Goal: Find specific page/section: Find specific page/section

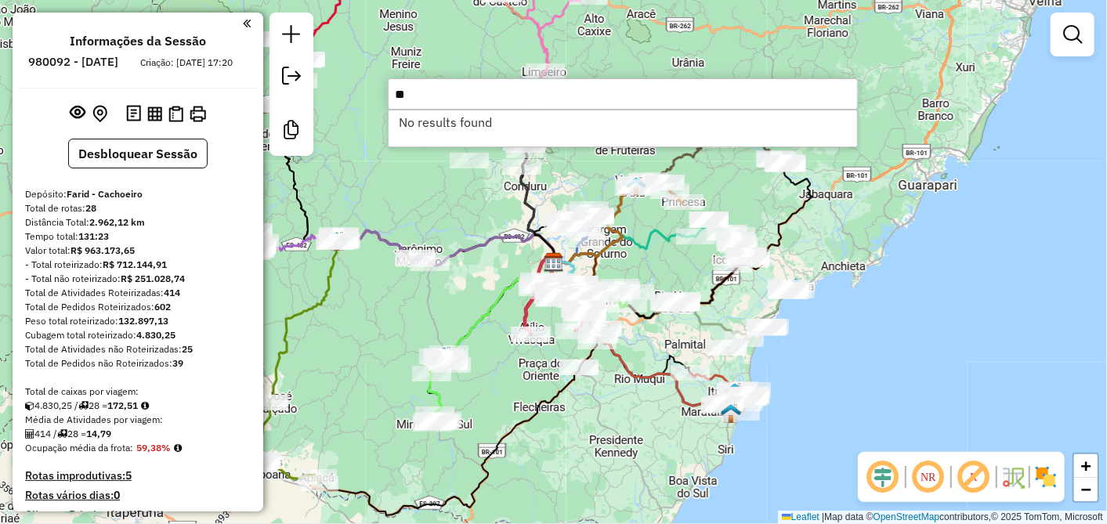
type input "*"
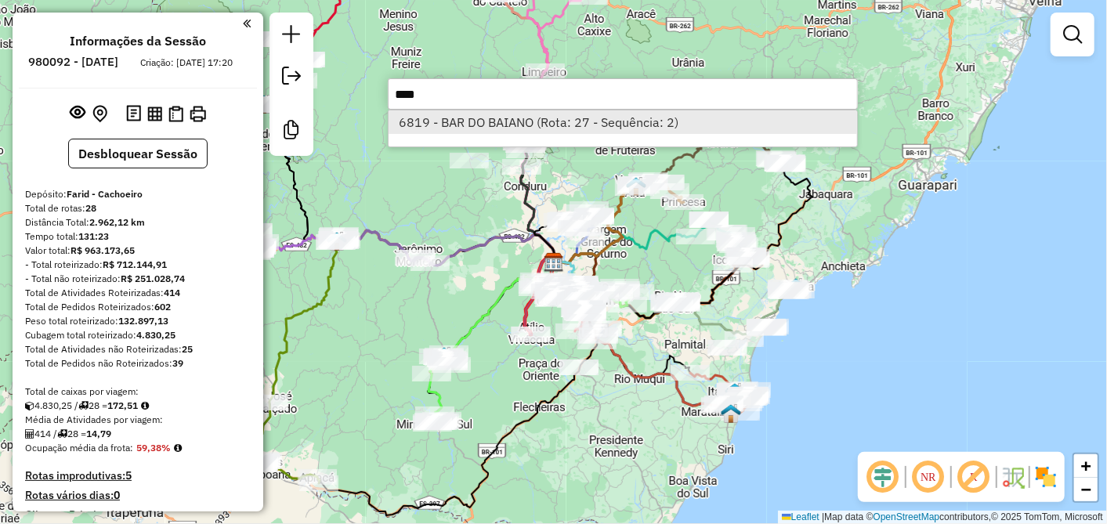
type input "****"
click at [492, 121] on li "6819 - BAR DO BAIANO (Rota: 27 - Sequência: 2)" at bounding box center [622, 121] width 468 height 23
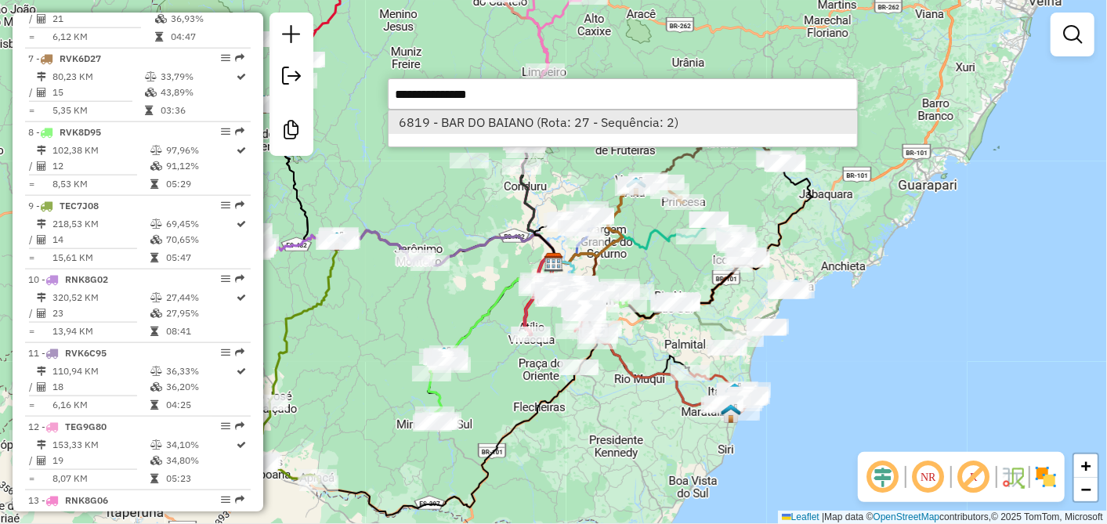
select select "**********"
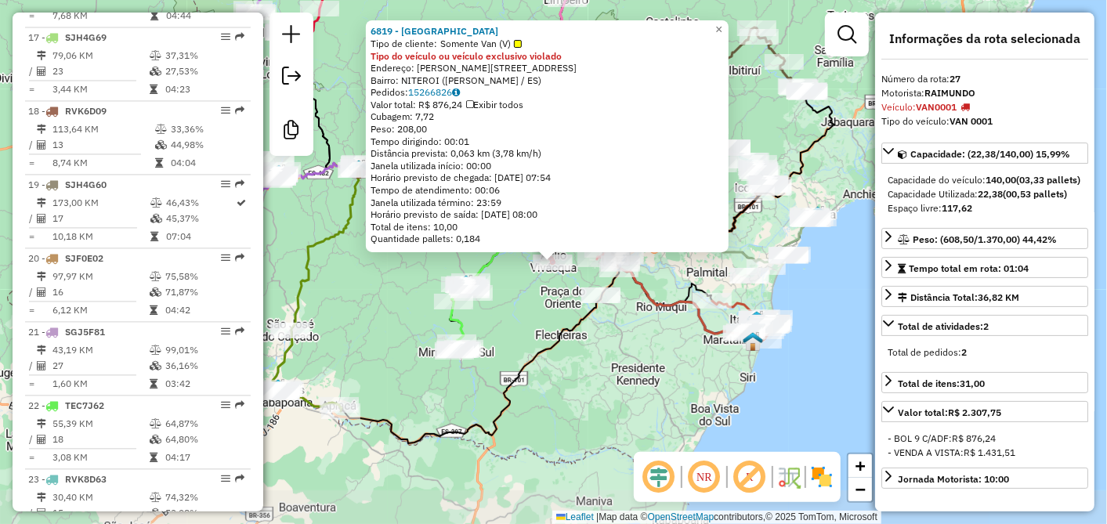
scroll to position [2443, 0]
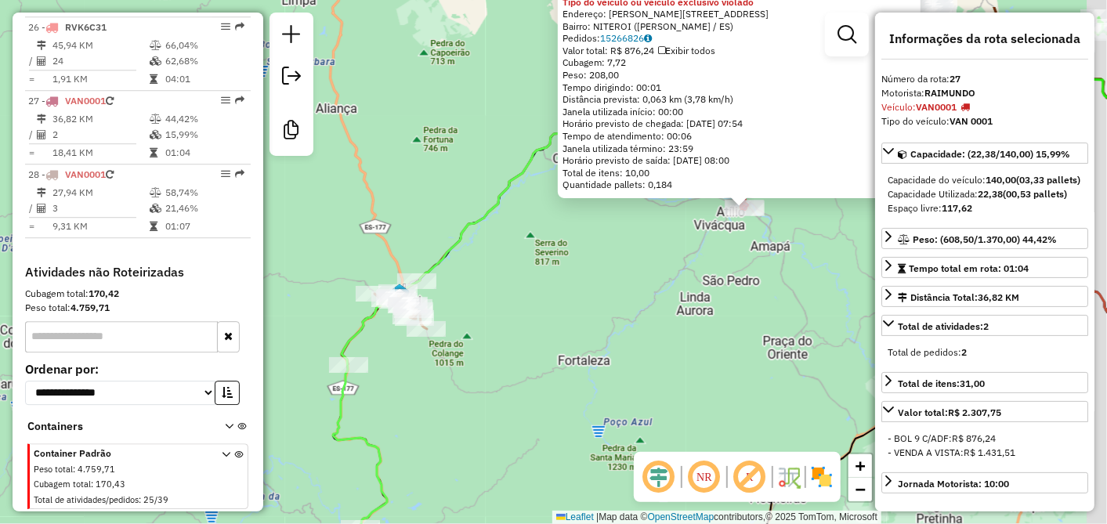
drag, startPoint x: 751, startPoint y: 232, endPoint x: 613, endPoint y: 367, distance: 192.7
click at [614, 367] on div "6819 - BAR DO BAIANO Tipo de cliente: Somente Van (V) Tipo do veículo ou veícul…" at bounding box center [553, 262] width 1107 height 524
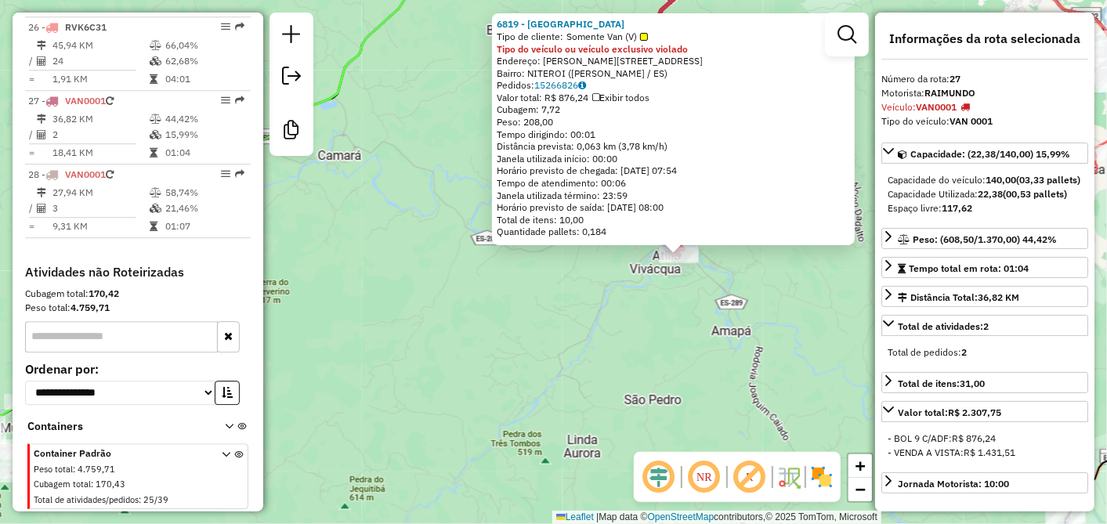
drag, startPoint x: 685, startPoint y: 299, endPoint x: 653, endPoint y: 336, distance: 48.8
click at [658, 334] on div "6819 - BAR DO BAIANO Tipo de cliente: Somente Van (V) Tipo do veículo ou veícul…" at bounding box center [553, 262] width 1107 height 524
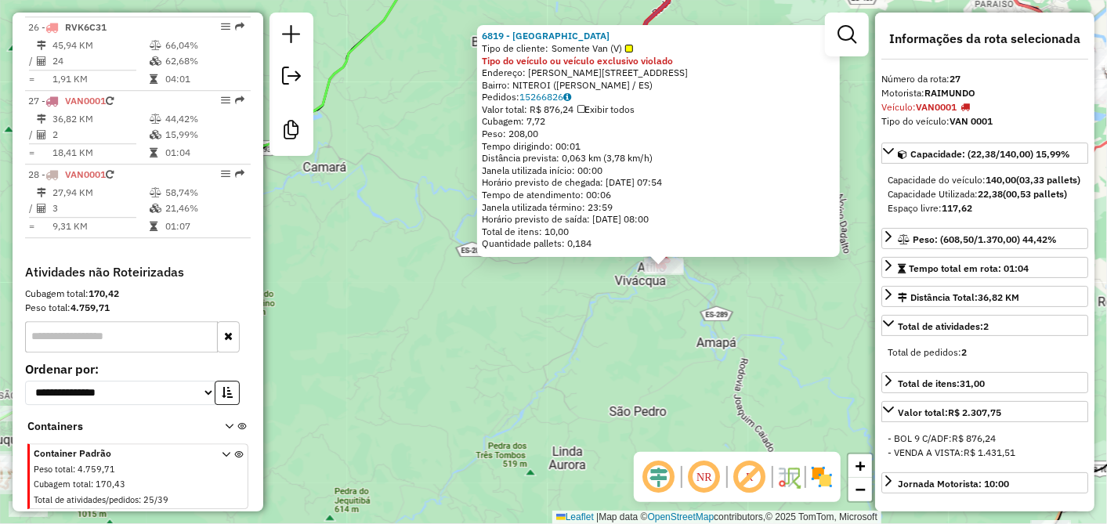
click at [653, 336] on div "6819 - BAR DO BAIANO Tipo de cliente: Somente Van (V) Tipo do veículo ou veícul…" at bounding box center [553, 262] width 1107 height 524
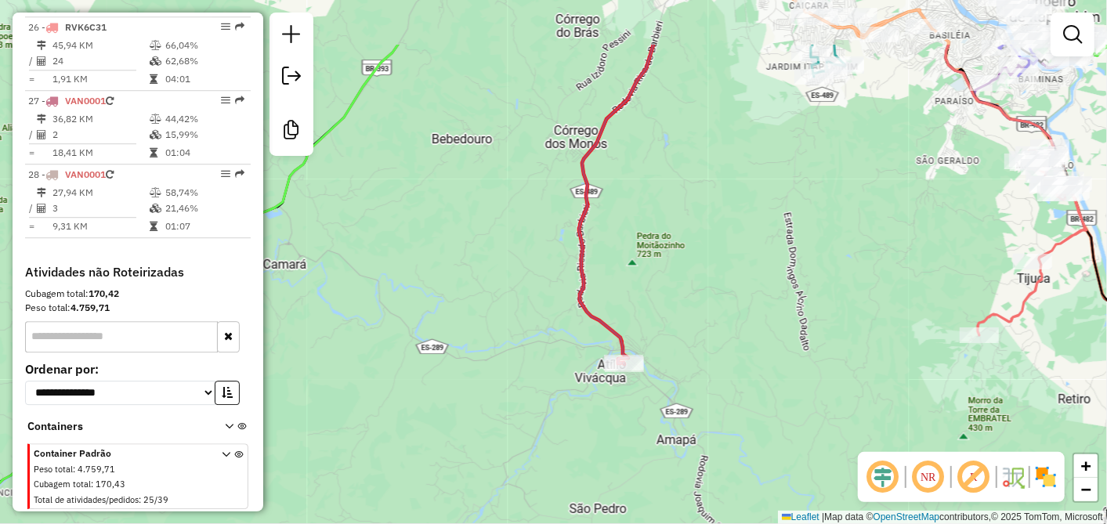
drag, startPoint x: 640, startPoint y: 356, endPoint x: 572, endPoint y: 476, distance: 138.1
click at [580, 471] on div "Janela de atendimento Grade de atendimento Capacidade Transportadoras Veículos …" at bounding box center [553, 262] width 1107 height 524
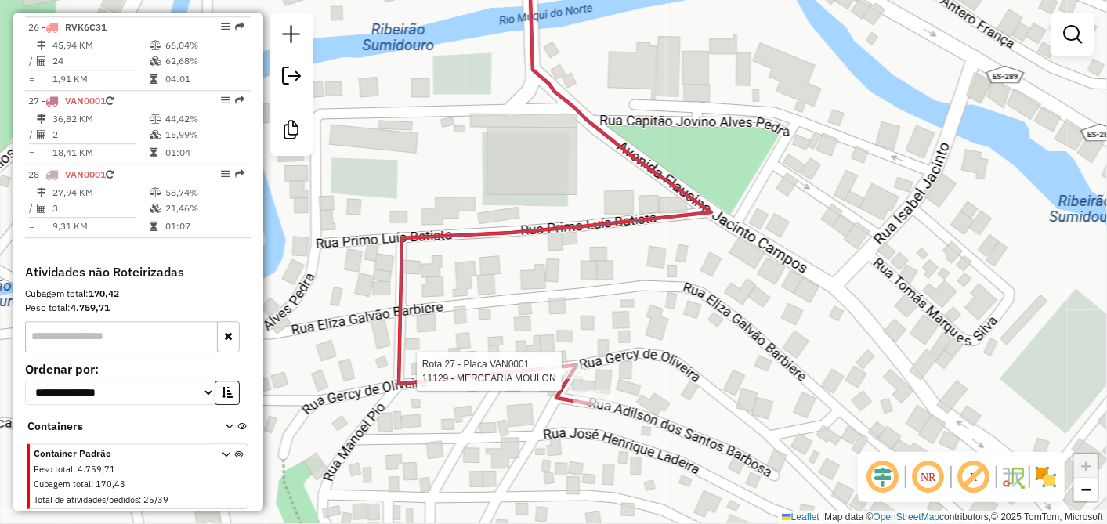
select select "**********"
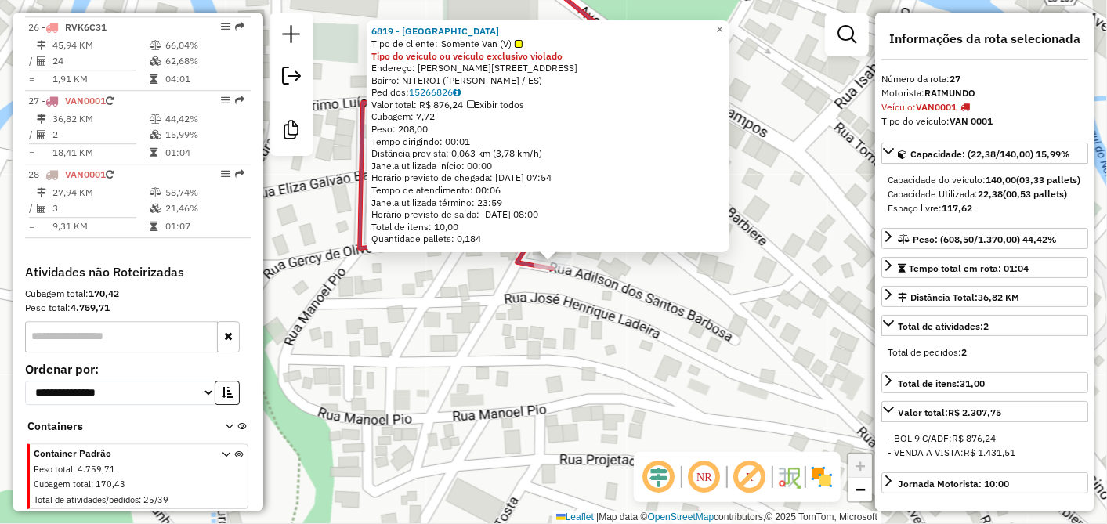
click at [571, 317] on div "6819 - BAR DO BAIANO Tipo de cliente: Somente Van (V) Tipo do veículo ou veícul…" at bounding box center [553, 262] width 1107 height 524
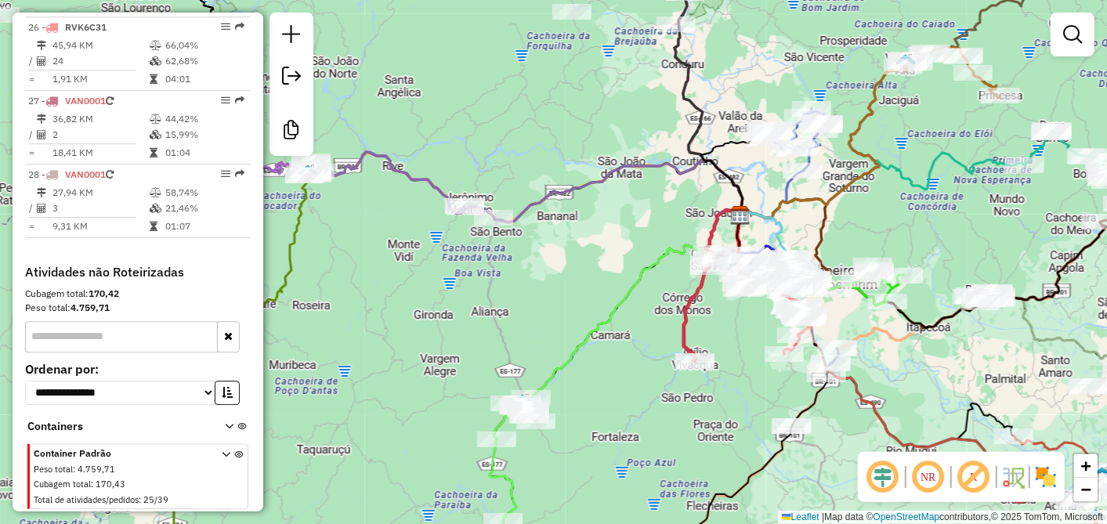
drag, startPoint x: 508, startPoint y: 259, endPoint x: 640, endPoint y: 234, distance: 133.9
click at [640, 234] on div "Janela de atendimento Grade de atendimento Capacidade Transportadoras Veículos …" at bounding box center [553, 262] width 1107 height 524
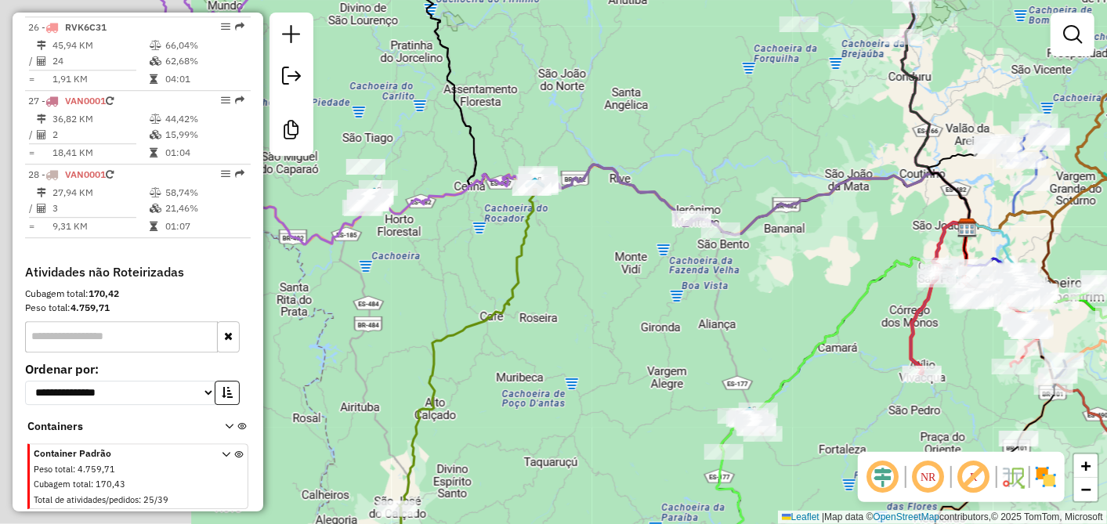
drag, startPoint x: 612, startPoint y: 156, endPoint x: 834, endPoint y: 171, distance: 222.1
click at [834, 171] on div "Janela de atendimento Grade de atendimento Capacidade Transportadoras Veículos …" at bounding box center [553, 262] width 1107 height 524
